Goal: Complete application form: Complete application form

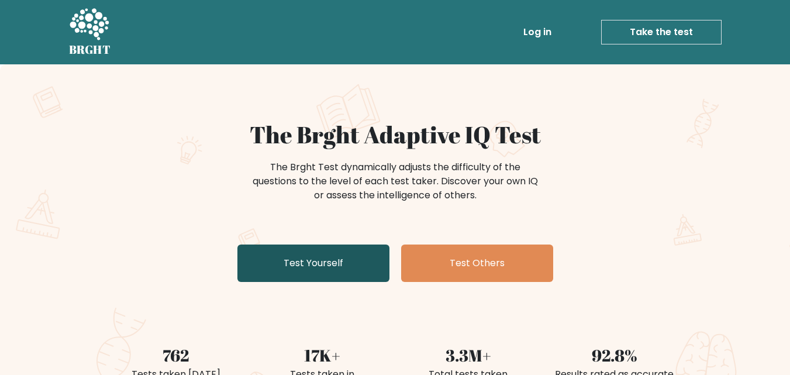
click at [301, 261] on link "Test Yourself" at bounding box center [313, 262] width 152 height 37
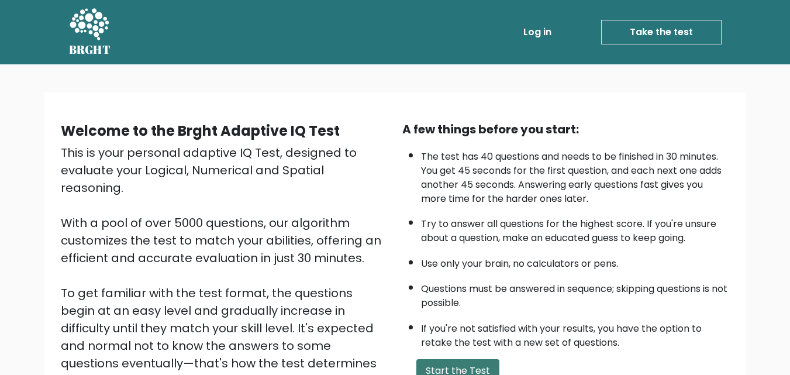
click at [462, 368] on button "Start the Test" at bounding box center [457, 370] width 83 height 23
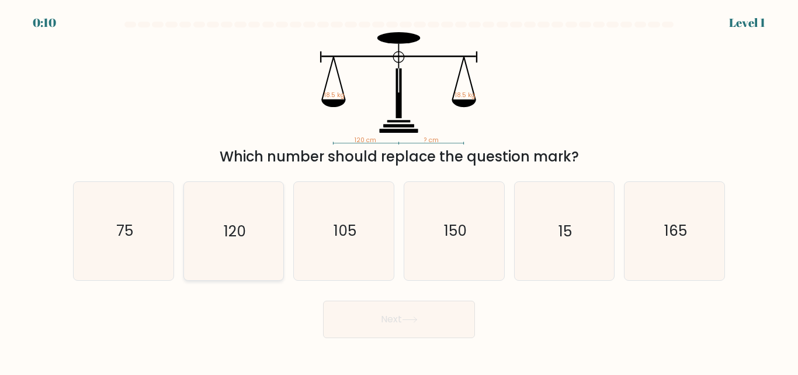
click at [237, 227] on text "120" at bounding box center [235, 231] width 22 height 20
click at [399, 191] on input "b. 120" at bounding box center [399, 189] width 1 height 3
radio input "true"
click at [397, 317] on button "Next" at bounding box center [399, 318] width 152 height 37
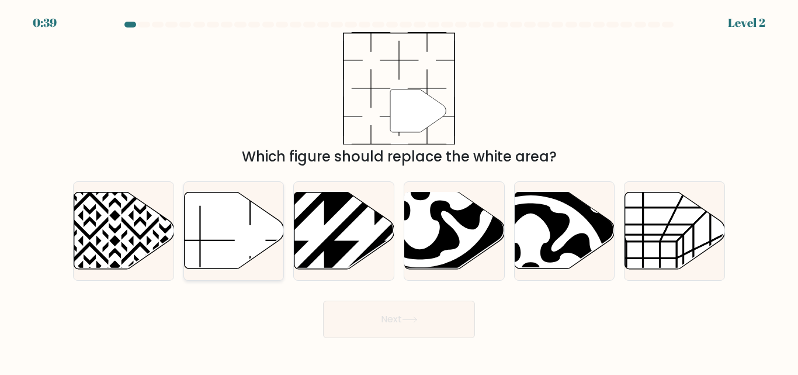
click at [217, 243] on icon at bounding box center [234, 230] width 100 height 77
click at [399, 191] on input "b." at bounding box center [399, 189] width 1 height 3
radio input "true"
click at [385, 317] on button "Next" at bounding box center [399, 318] width 152 height 37
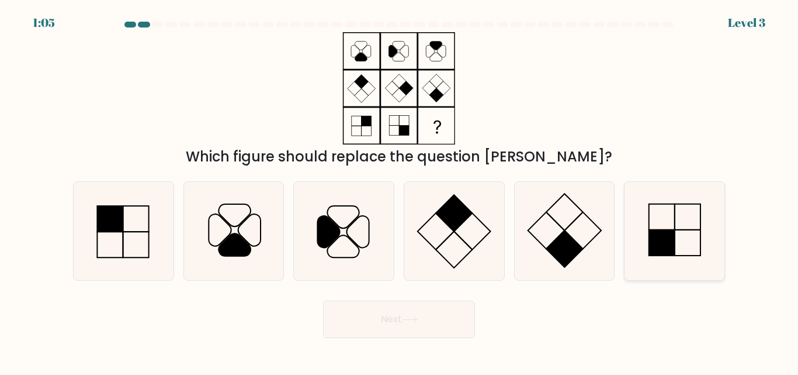
click at [700, 237] on icon at bounding box center [675, 231] width 98 height 98
click at [400, 191] on input "f." at bounding box center [399, 189] width 1 height 3
radio input "true"
click at [687, 236] on icon at bounding box center [675, 230] width 96 height 96
click at [400, 191] on input "f." at bounding box center [399, 189] width 1 height 3
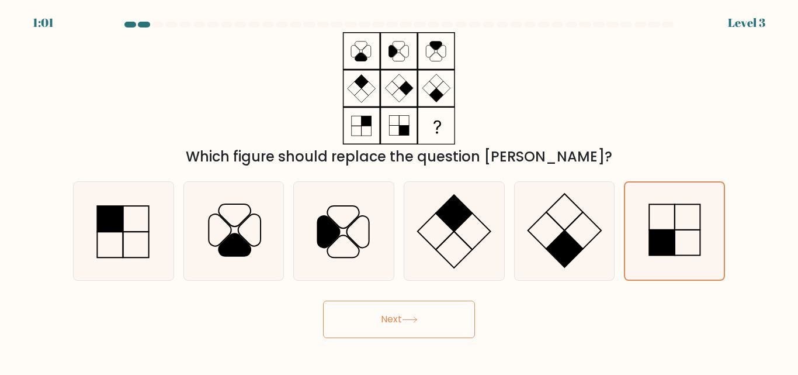
click at [384, 325] on button "Next" at bounding box center [399, 318] width 152 height 37
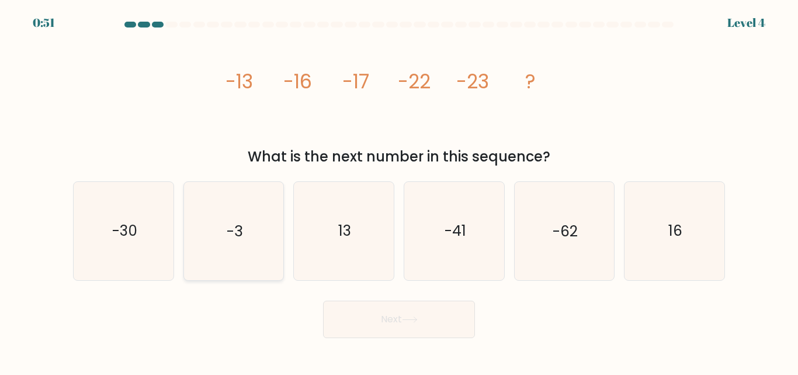
click at [235, 227] on text "-3" at bounding box center [235, 231] width 16 height 20
click at [399, 191] on input "b. -3" at bounding box center [399, 189] width 1 height 3
radio input "true"
click at [385, 319] on button "Next" at bounding box center [399, 318] width 152 height 37
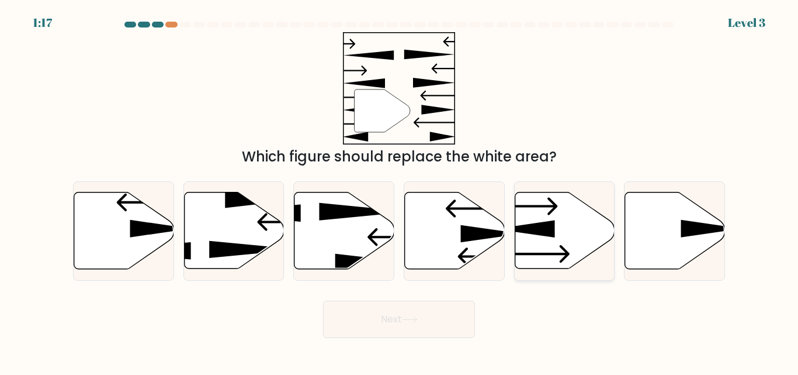
click at [544, 237] on icon at bounding box center [565, 230] width 100 height 77
click at [400, 191] on input "e." at bounding box center [399, 189] width 1 height 3
radio input "true"
click at [399, 316] on button "Next" at bounding box center [399, 318] width 152 height 37
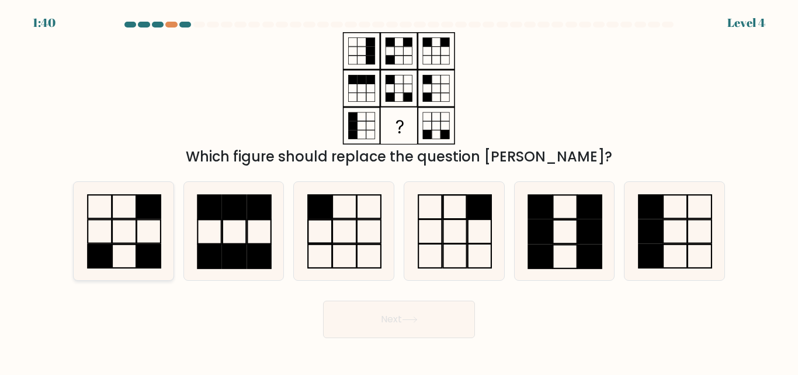
click at [129, 216] on icon at bounding box center [124, 231] width 98 height 98
click at [399, 191] on input "a." at bounding box center [399, 189] width 1 height 3
radio input "true"
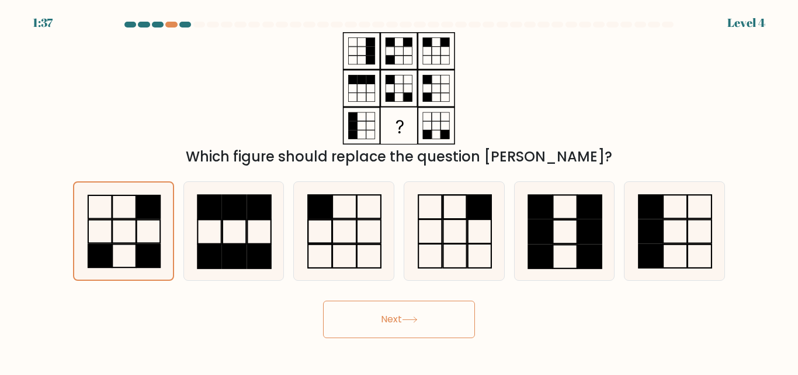
click at [386, 319] on button "Next" at bounding box center [399, 318] width 152 height 37
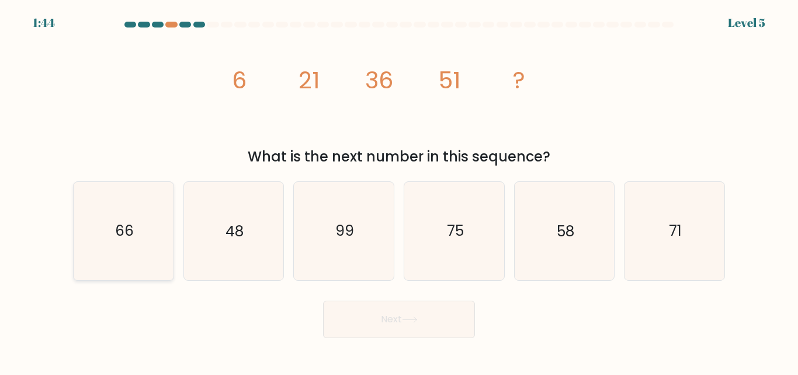
click at [122, 226] on text "66" at bounding box center [124, 231] width 19 height 20
click at [399, 191] on input "a. 66" at bounding box center [399, 189] width 1 height 3
radio input "true"
click at [384, 320] on button "Next" at bounding box center [399, 318] width 152 height 37
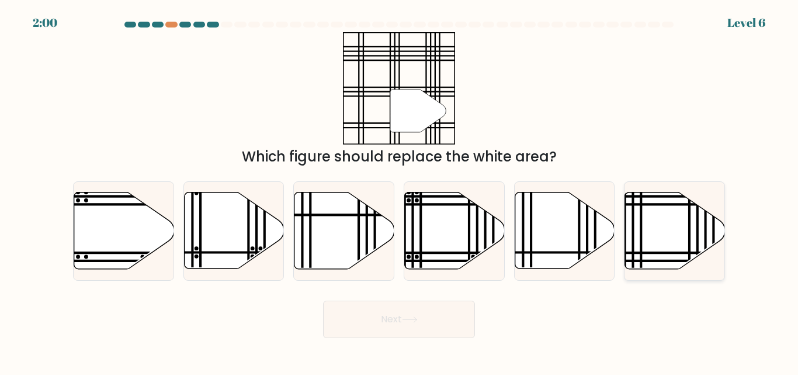
click at [673, 215] on icon at bounding box center [675, 230] width 100 height 77
click at [400, 191] on input "f." at bounding box center [399, 189] width 1 height 3
radio input "true"
click at [386, 318] on button "Next" at bounding box center [399, 318] width 152 height 37
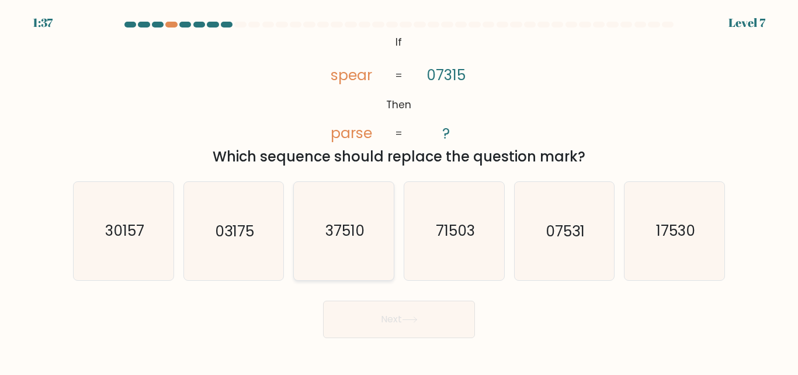
click at [338, 234] on text "37510" at bounding box center [345, 231] width 39 height 20
click at [399, 191] on input "c. 37510" at bounding box center [399, 189] width 1 height 3
radio input "true"
click at [385, 313] on button "Next" at bounding box center [399, 318] width 152 height 37
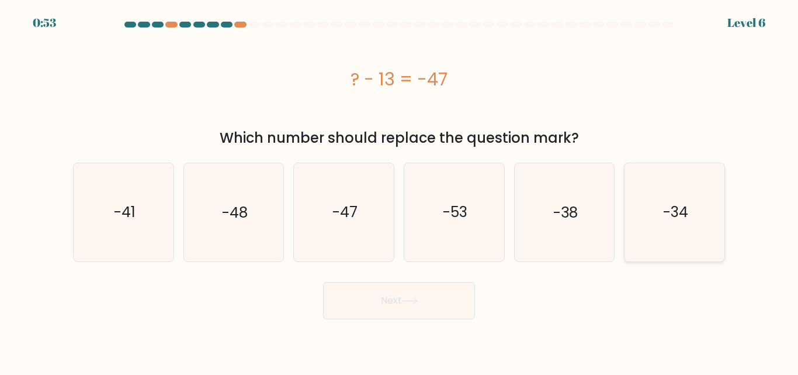
click at [671, 210] on text "-34" at bounding box center [675, 212] width 25 height 20
click at [400, 191] on input "f. -34" at bounding box center [399, 189] width 1 height 3
radio input "true"
click at [425, 302] on button "Next" at bounding box center [399, 300] width 152 height 37
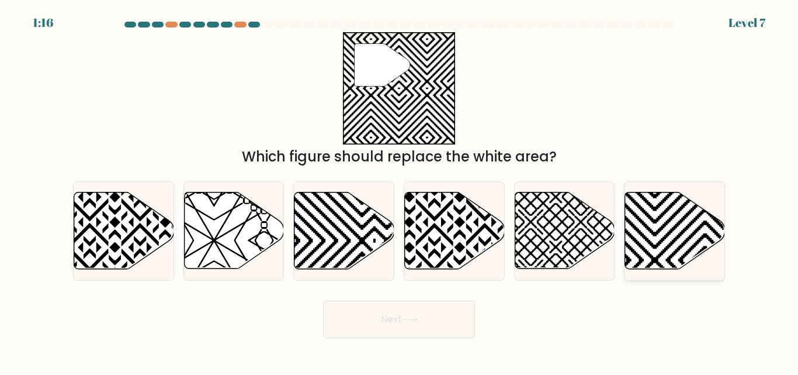
click at [655, 225] on icon at bounding box center [675, 230] width 100 height 77
click at [400, 191] on input "f." at bounding box center [399, 189] width 1 height 3
radio input "true"
click at [454, 312] on button "Next" at bounding box center [399, 318] width 152 height 37
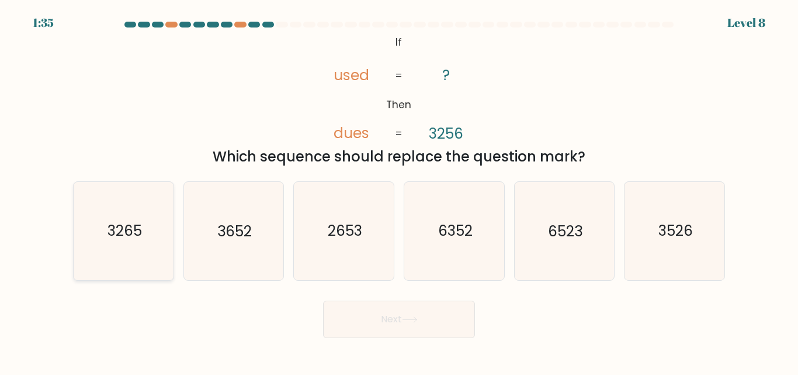
click at [125, 225] on text "3265" at bounding box center [124, 231] width 34 height 20
click at [399, 191] on input "a. 3265" at bounding box center [399, 189] width 1 height 3
radio input "true"
click at [393, 312] on button "Next" at bounding box center [399, 318] width 152 height 37
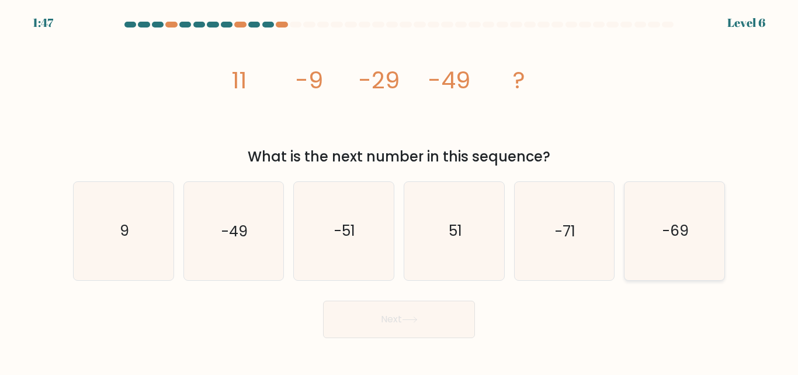
click at [691, 233] on icon "-69" at bounding box center [675, 231] width 98 height 98
click at [400, 191] on input "f. -69" at bounding box center [399, 189] width 1 height 3
radio input "true"
click at [411, 328] on button "Next" at bounding box center [399, 318] width 152 height 37
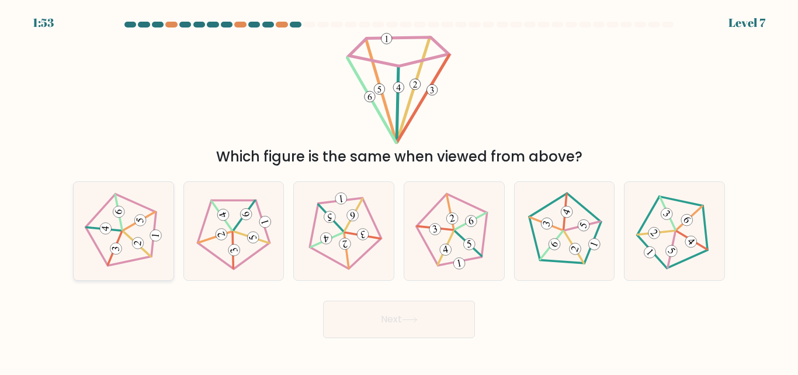
click at [133, 238] on icon at bounding box center [123, 231] width 78 height 78
click at [399, 191] on input "a." at bounding box center [399, 189] width 1 height 3
radio input "true"
click at [380, 318] on button "Next" at bounding box center [399, 318] width 152 height 37
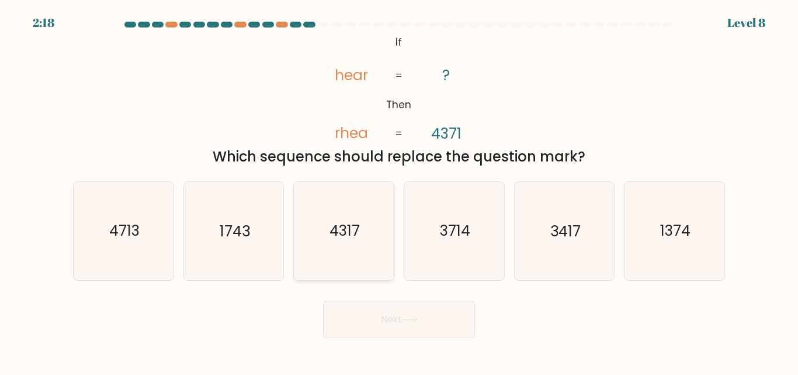
click at [350, 226] on text "4317" at bounding box center [345, 231] width 30 height 20
click at [399, 191] on input "c. 4317" at bounding box center [399, 189] width 1 height 3
radio input "true"
click at [394, 321] on button "Next" at bounding box center [399, 318] width 152 height 37
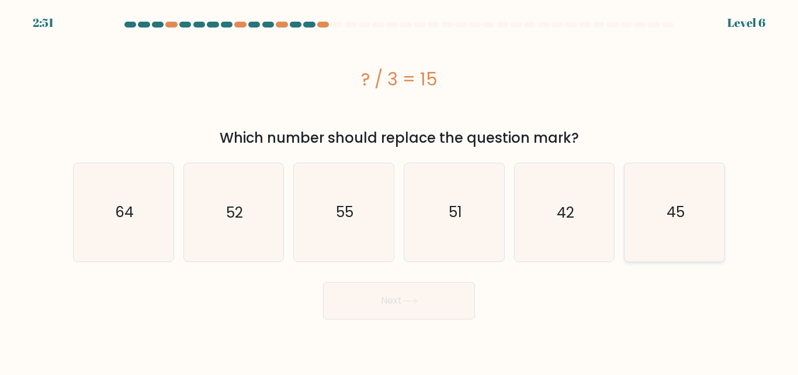
click at [674, 210] on text "45" at bounding box center [676, 212] width 18 height 20
click at [400, 191] on input "f. 45" at bounding box center [399, 189] width 1 height 3
radio input "true"
click at [389, 299] on button "Next" at bounding box center [399, 300] width 152 height 37
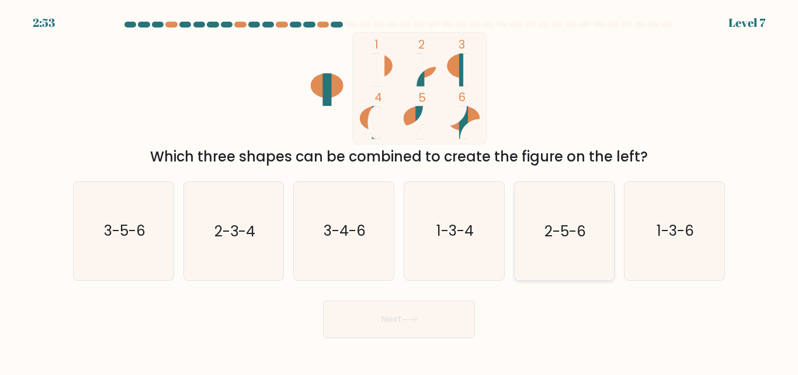
click at [555, 222] on text "2-5-6" at bounding box center [565, 231] width 41 height 20
click at [400, 191] on input "e. 2-5-6" at bounding box center [399, 189] width 1 height 3
radio input "true"
click at [393, 319] on button "Next" at bounding box center [399, 318] width 152 height 37
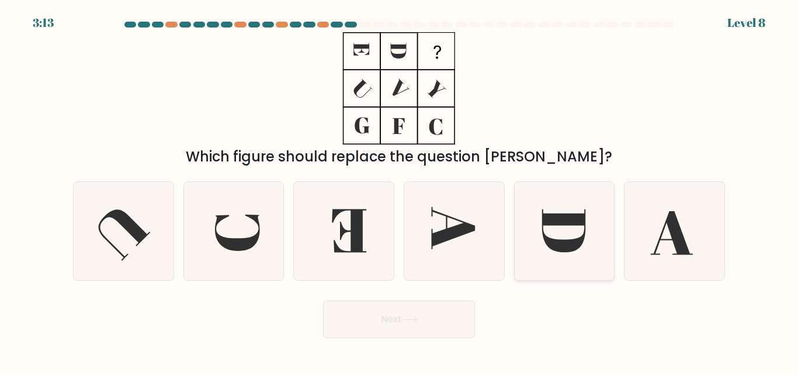
click at [565, 225] on icon at bounding box center [563, 230] width 43 height 43
click at [400, 191] on input "e." at bounding box center [399, 189] width 1 height 3
radio input "true"
click at [399, 319] on button "Next" at bounding box center [399, 318] width 152 height 37
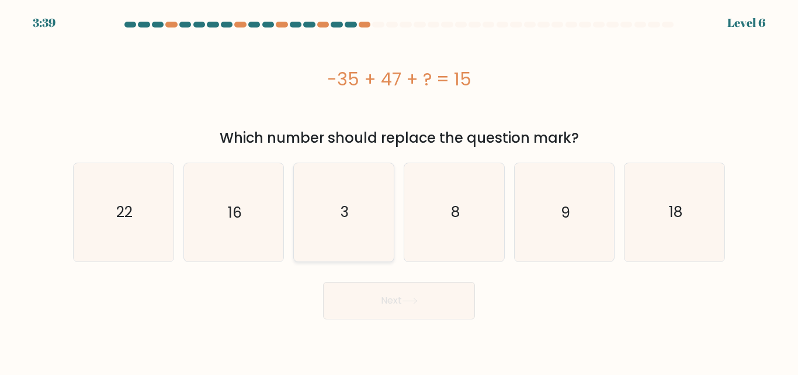
click at [346, 203] on text "3" at bounding box center [345, 212] width 8 height 20
click at [399, 191] on input "c. 3" at bounding box center [399, 189] width 1 height 3
radio input "true"
click at [383, 296] on button "Next" at bounding box center [399, 300] width 152 height 37
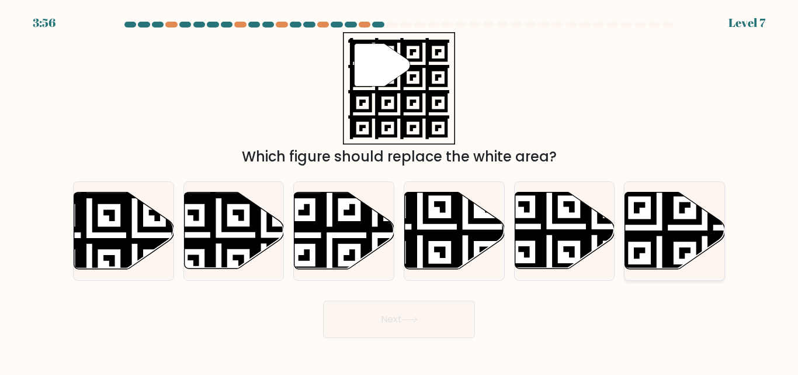
click at [672, 213] on icon at bounding box center [704, 272] width 181 height 181
click at [400, 191] on input "f." at bounding box center [399, 189] width 1 height 3
radio input "true"
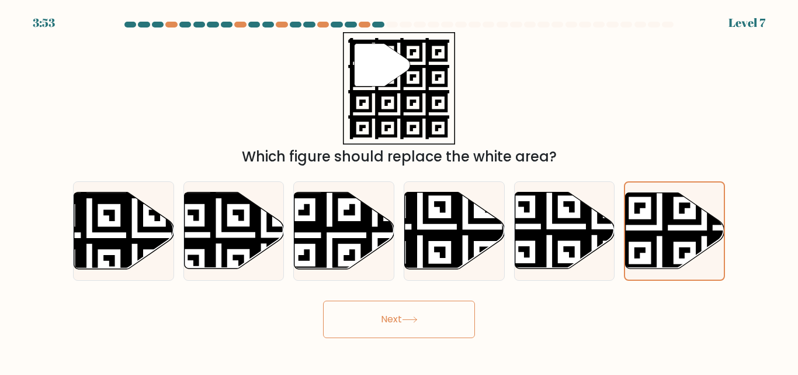
click at [418, 317] on icon at bounding box center [410, 319] width 16 height 6
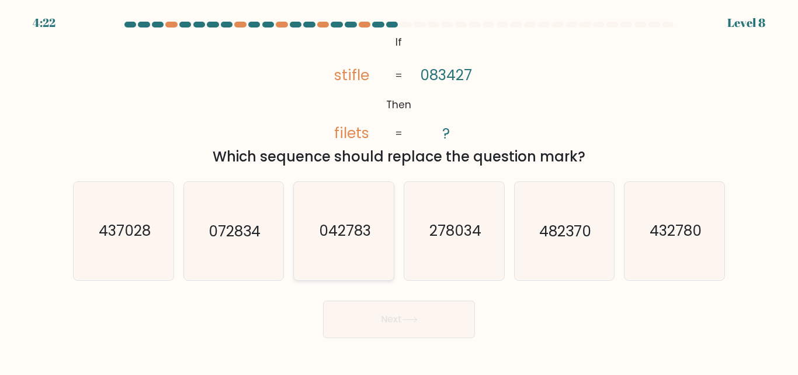
click at [336, 240] on text "042783" at bounding box center [345, 231] width 52 height 20
click at [399, 191] on input "c. 042783" at bounding box center [399, 189] width 1 height 3
radio input "true"
click at [379, 318] on button "Next" at bounding box center [399, 318] width 152 height 37
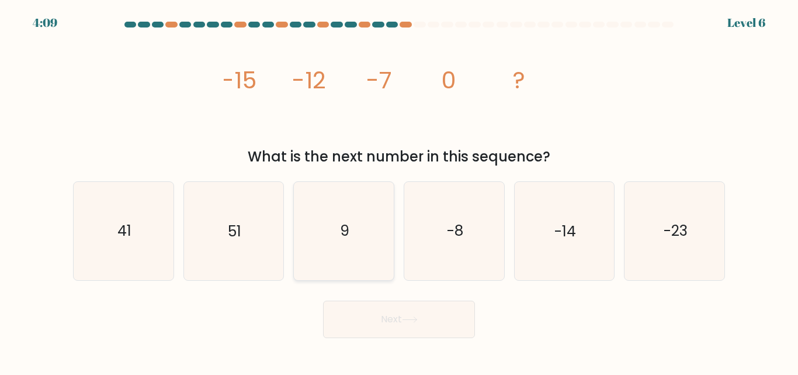
click at [344, 228] on text "9" at bounding box center [344, 231] width 9 height 20
click at [399, 191] on input "c. 9" at bounding box center [399, 189] width 1 height 3
radio input "true"
click at [385, 314] on button "Next" at bounding box center [399, 318] width 152 height 37
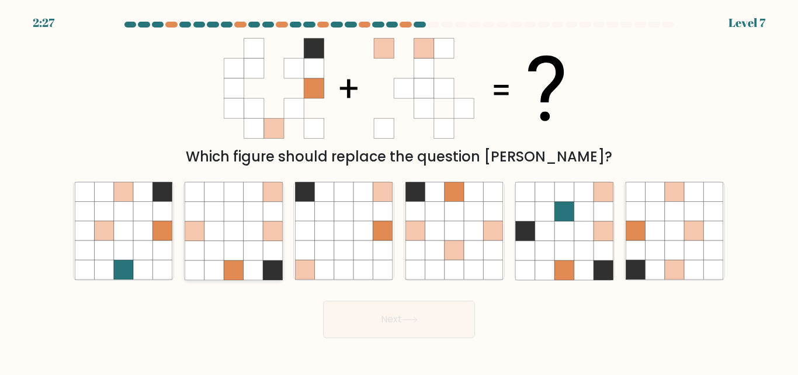
click at [225, 233] on icon at bounding box center [233, 231] width 19 height 19
click at [399, 191] on input "b." at bounding box center [399, 189] width 1 height 3
radio input "true"
click at [365, 303] on button "Next" at bounding box center [399, 318] width 152 height 37
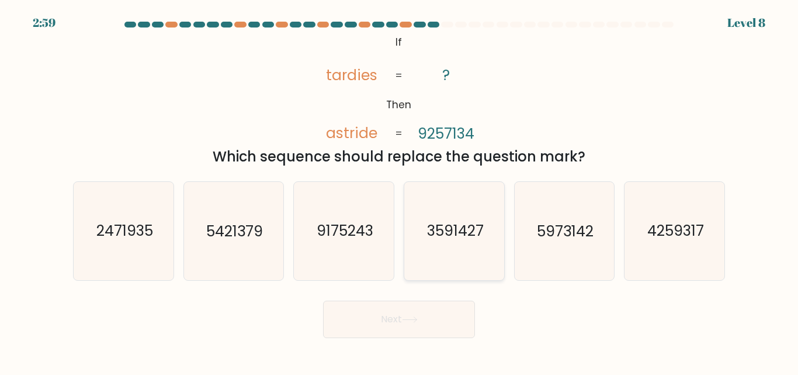
click at [469, 217] on icon "3591427" at bounding box center [455, 231] width 98 height 98
click at [400, 191] on input "d. 3591427" at bounding box center [399, 189] width 1 height 3
radio input "true"
click at [406, 311] on button "Next" at bounding box center [399, 318] width 152 height 37
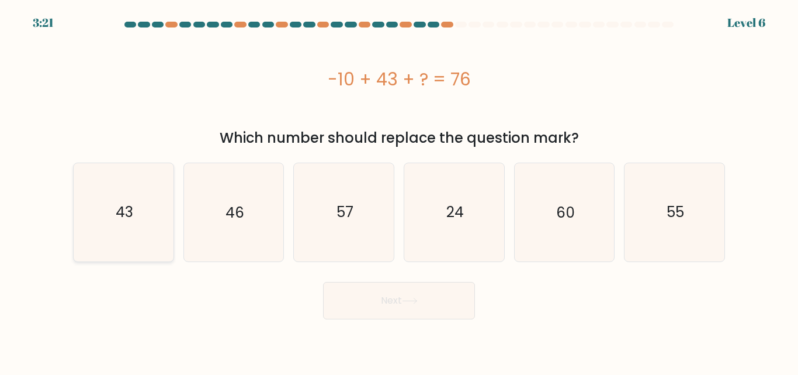
click at [124, 226] on icon "43" at bounding box center [124, 212] width 98 height 98
click at [399, 191] on input "a. 43" at bounding box center [399, 189] width 1 height 3
radio input "true"
click at [399, 300] on button "Next" at bounding box center [399, 300] width 152 height 37
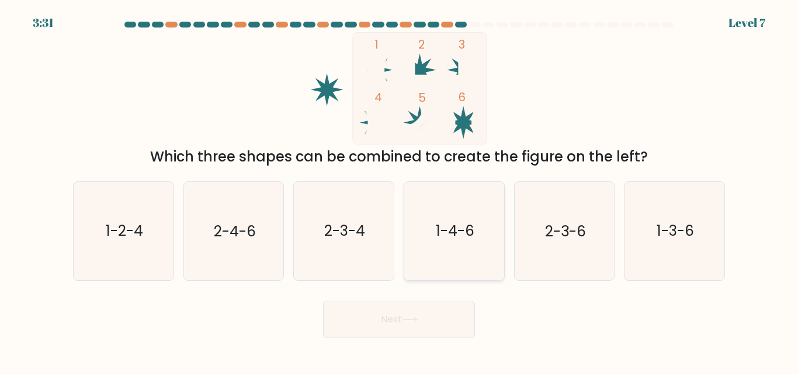
click at [463, 218] on icon "1-4-6" at bounding box center [455, 231] width 98 height 98
click at [400, 191] on input "d. 1-4-6" at bounding box center [399, 189] width 1 height 3
radio input "true"
click at [400, 314] on button "Next" at bounding box center [399, 318] width 152 height 37
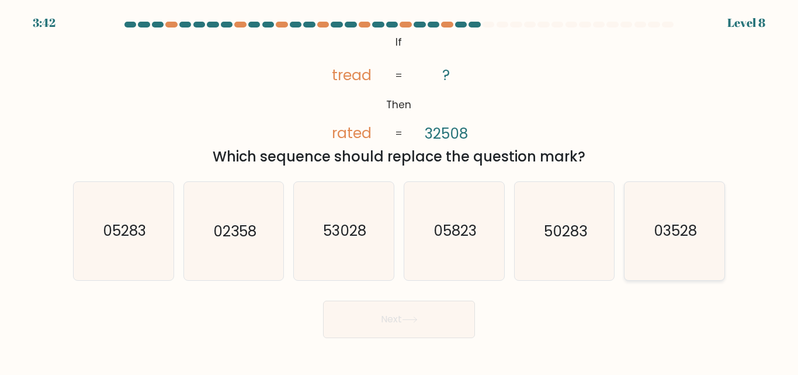
click at [675, 223] on text "03528" at bounding box center [675, 231] width 43 height 20
click at [400, 191] on input "f. 03528" at bounding box center [399, 189] width 1 height 3
radio input "true"
click at [447, 310] on button "Next" at bounding box center [399, 318] width 152 height 37
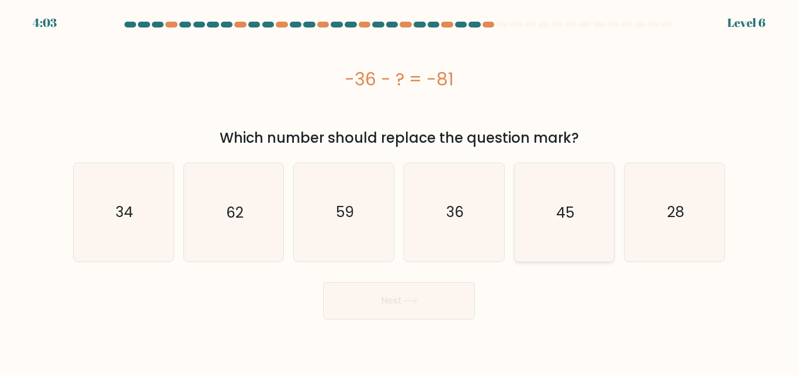
click at [574, 213] on text "45" at bounding box center [565, 212] width 18 height 20
click at [400, 191] on input "e. 45" at bounding box center [399, 189] width 1 height 3
radio input "true"
click at [402, 299] on button "Next" at bounding box center [399, 300] width 152 height 37
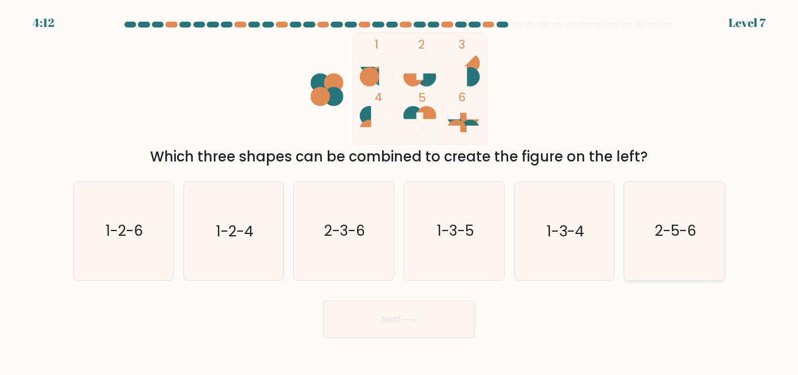
click at [662, 227] on text "2-5-6" at bounding box center [675, 231] width 41 height 20
click at [400, 191] on input "f. 2-5-6" at bounding box center [399, 189] width 1 height 3
radio input "true"
click at [393, 310] on button "Next" at bounding box center [399, 318] width 152 height 37
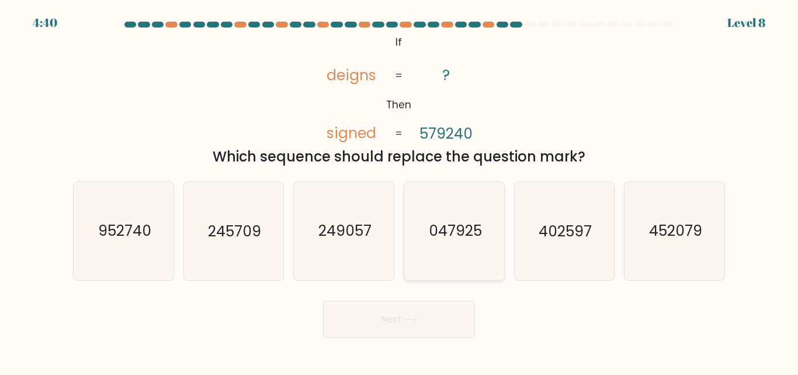
click at [469, 233] on text "047925" at bounding box center [454, 231] width 53 height 20
click at [400, 191] on input "d. 047925" at bounding box center [399, 189] width 1 height 3
radio input "true"
click at [391, 316] on button "Next" at bounding box center [399, 318] width 152 height 37
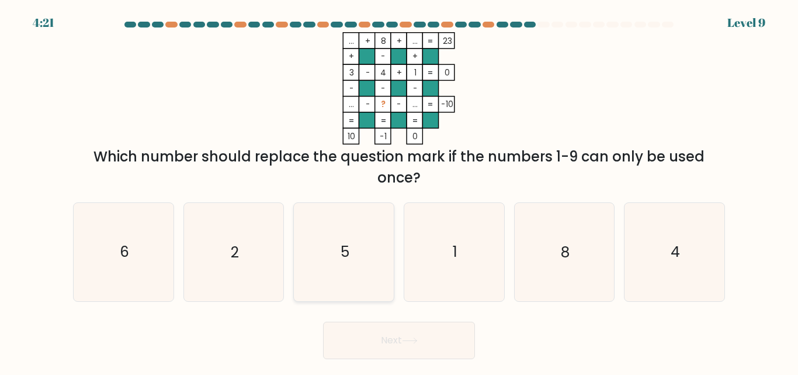
click at [348, 244] on text "5" at bounding box center [345, 252] width 9 height 20
click at [399, 191] on input "c. 5" at bounding box center [399, 189] width 1 height 3
radio input "true"
click at [392, 347] on button "Next" at bounding box center [399, 339] width 152 height 37
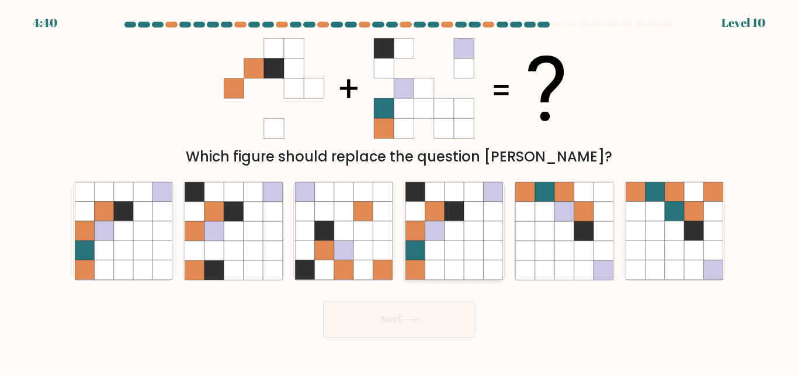
click at [446, 214] on icon at bounding box center [454, 211] width 19 height 19
click at [400, 191] on input "d." at bounding box center [399, 189] width 1 height 3
radio input "true"
click at [399, 320] on button "Next" at bounding box center [399, 318] width 152 height 37
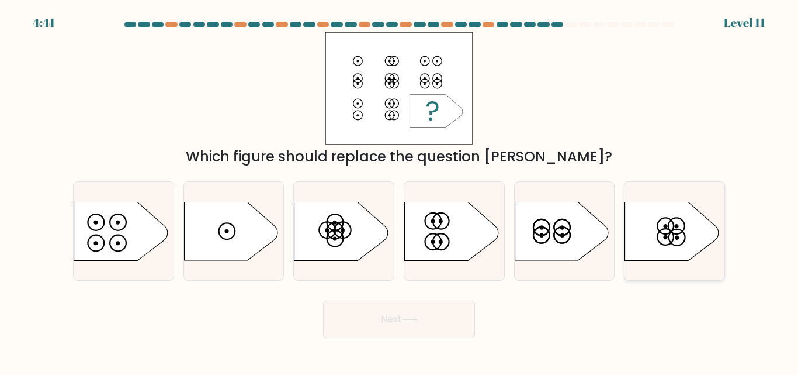
click at [676, 228] on icon at bounding box center [672, 231] width 94 height 58
click at [400, 191] on input "f." at bounding box center [399, 189] width 1 height 3
radio input "true"
click at [401, 316] on button "Next" at bounding box center [399, 318] width 152 height 37
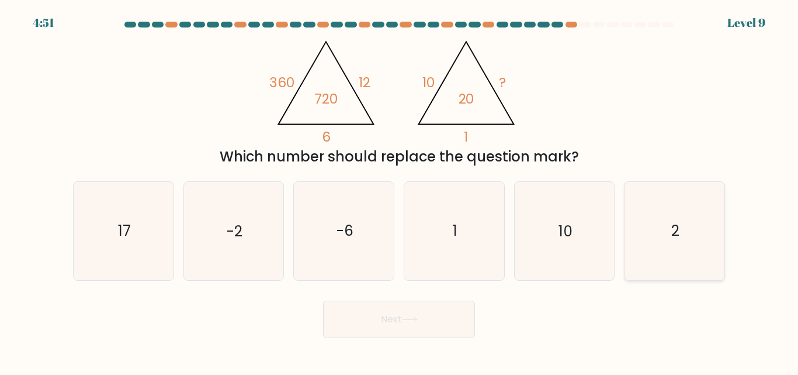
click at [665, 216] on icon "2" at bounding box center [675, 231] width 98 height 98
click at [400, 191] on input "f. 2" at bounding box center [399, 189] width 1 height 3
radio input "true"
click at [384, 313] on button "Next" at bounding box center [399, 318] width 152 height 37
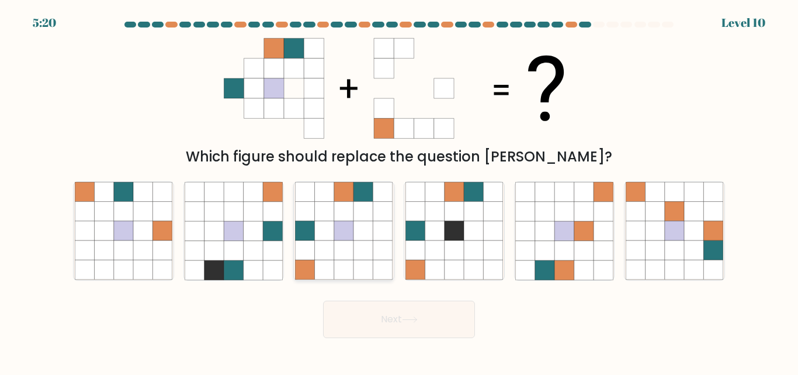
click at [356, 216] on icon at bounding box center [363, 211] width 19 height 19
click at [399, 191] on input "c." at bounding box center [399, 189] width 1 height 3
radio input "true"
click at [391, 321] on button "Next" at bounding box center [399, 318] width 152 height 37
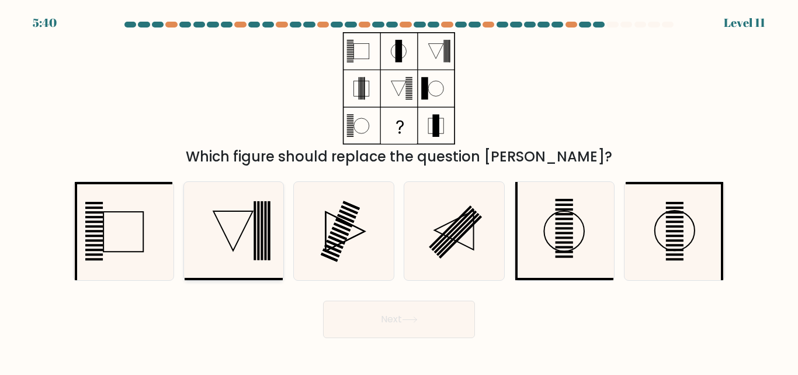
click at [236, 222] on icon at bounding box center [234, 231] width 98 height 98
click at [399, 191] on input "b." at bounding box center [399, 189] width 1 height 3
radio input "true"
click at [236, 222] on icon at bounding box center [233, 230] width 96 height 96
click at [399, 191] on input "b." at bounding box center [399, 189] width 1 height 3
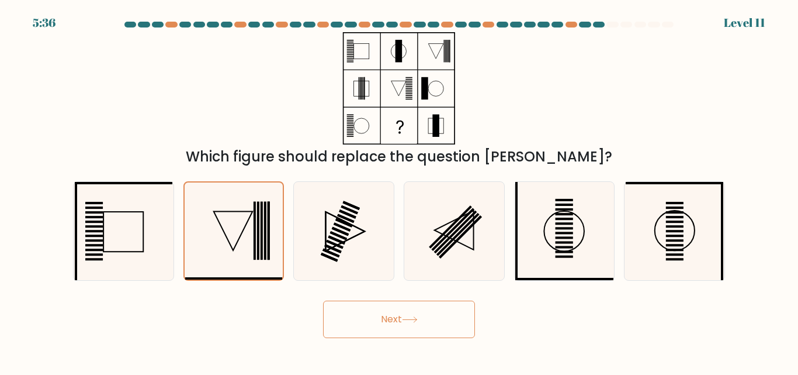
click at [393, 310] on button "Next" at bounding box center [399, 318] width 152 height 37
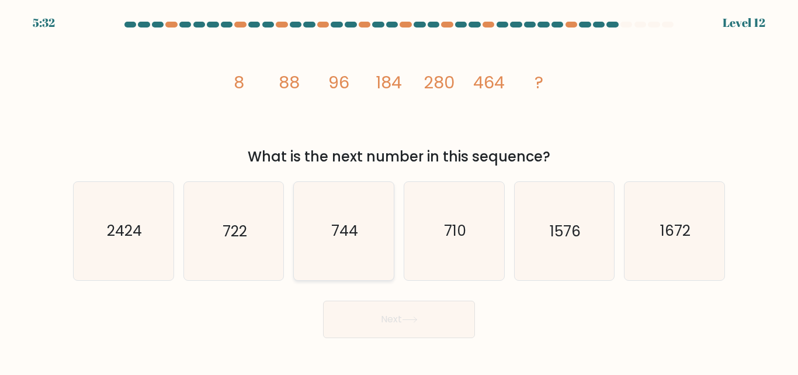
click at [338, 209] on icon "744" at bounding box center [344, 231] width 98 height 98
click at [399, 191] on input "c. 744" at bounding box center [399, 189] width 1 height 3
radio input "true"
click at [380, 313] on button "Next" at bounding box center [399, 318] width 152 height 37
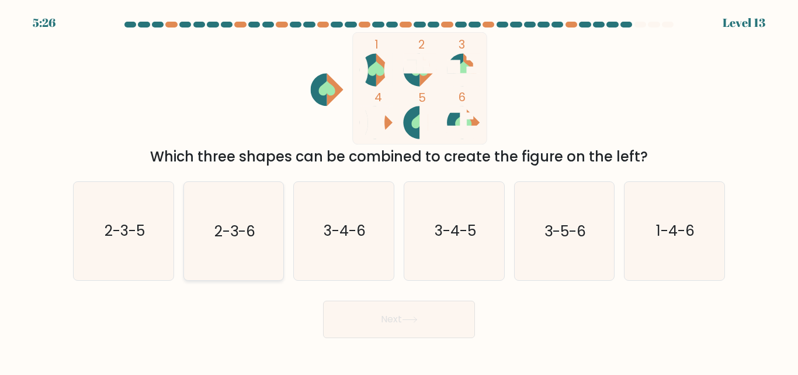
click at [230, 219] on icon "2-3-6" at bounding box center [234, 231] width 98 height 98
click at [399, 191] on input "b. 2-3-6" at bounding box center [399, 189] width 1 height 3
radio input "true"
click at [382, 317] on button "Next" at bounding box center [399, 318] width 152 height 37
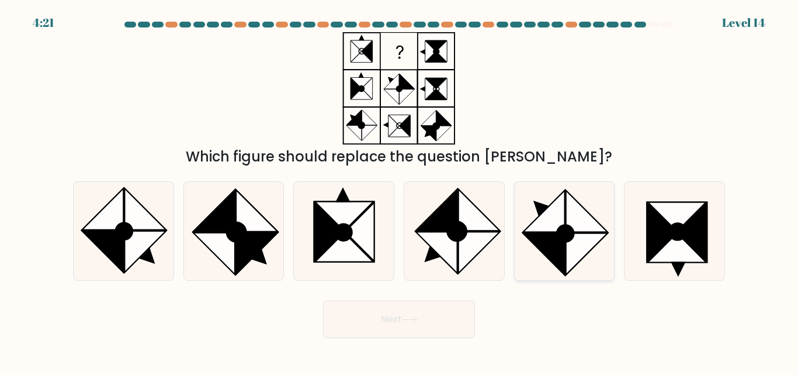
click at [559, 219] on icon at bounding box center [544, 211] width 41 height 41
click at [400, 191] on input "e." at bounding box center [399, 189] width 1 height 3
radio input "true"
click at [395, 319] on button "Next" at bounding box center [399, 318] width 152 height 37
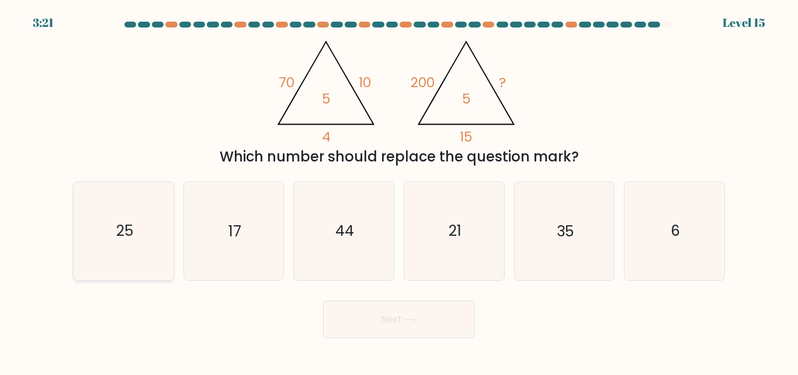
click at [120, 222] on text "25" at bounding box center [124, 231] width 17 height 20
click at [399, 191] on input "a. 25" at bounding box center [399, 189] width 1 height 3
radio input "true"
click at [376, 319] on button "Next" at bounding box center [399, 318] width 152 height 37
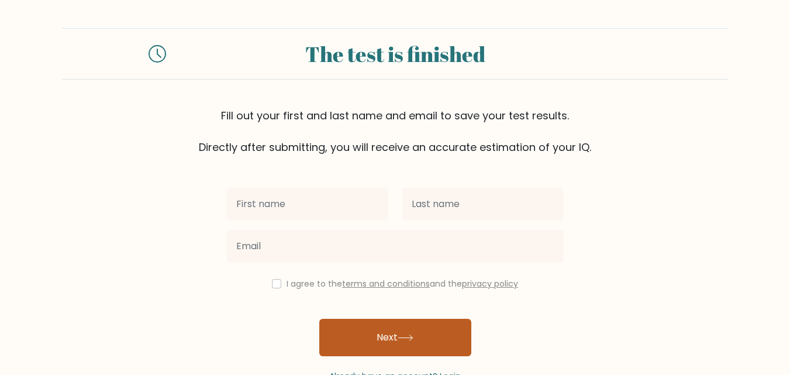
click at [386, 333] on button "Next" at bounding box center [395, 337] width 152 height 37
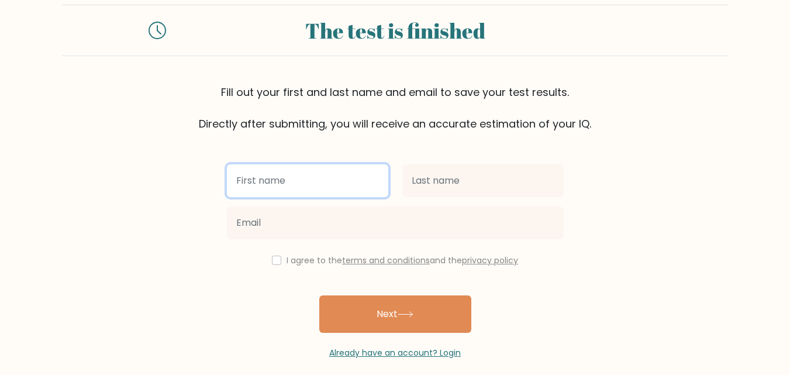
scroll to position [36, 0]
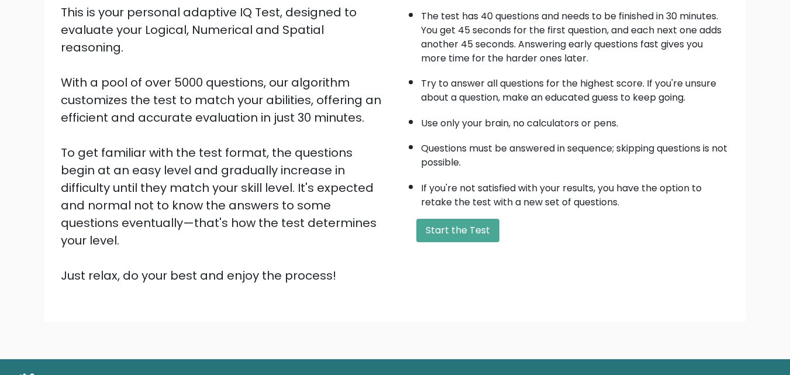
scroll to position [161, 0]
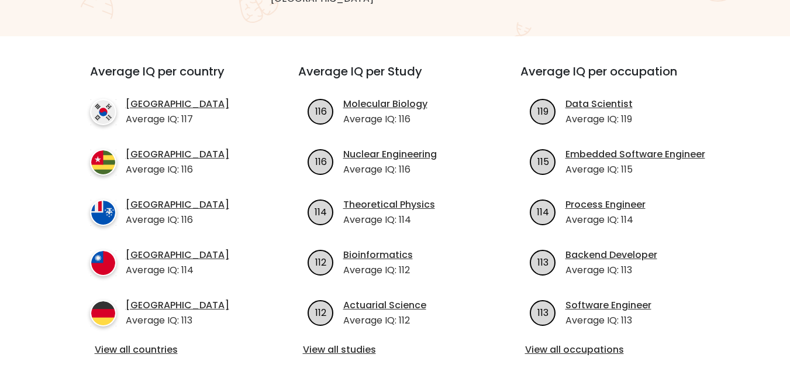
scroll to position [390, 0]
click at [168, 36] on div "Average IQ per country South Korea Average IQ: 117 Togo Average IQ: 116 French …" at bounding box center [395, 211] width 652 height 350
click at [577, 342] on link "View all occupations" at bounding box center [617, 349] width 185 height 14
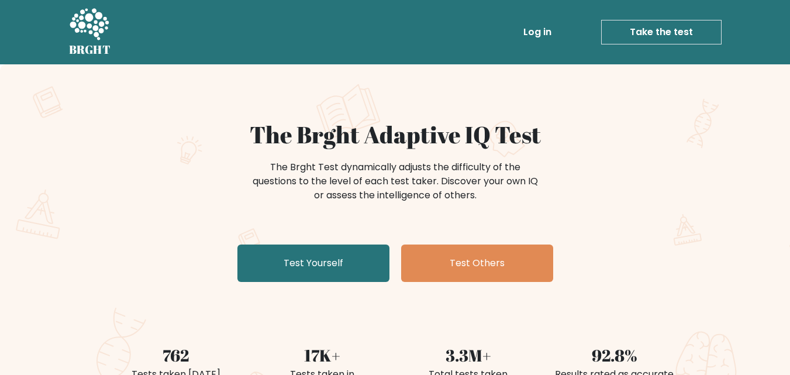
scroll to position [487, 0]
